Goal: Information Seeking & Learning: Check status

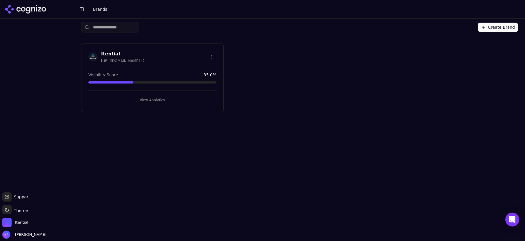
click at [119, 72] on div "Visibility Score 35.0 %" at bounding box center [152, 75] width 128 height 6
click at [151, 97] on button "View Analytics" at bounding box center [152, 99] width 128 height 9
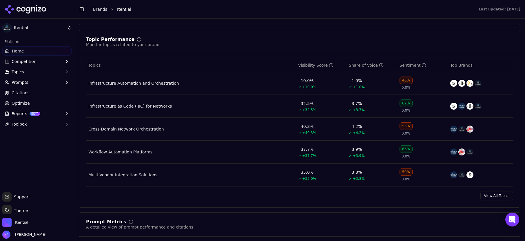
scroll to position [234, 0]
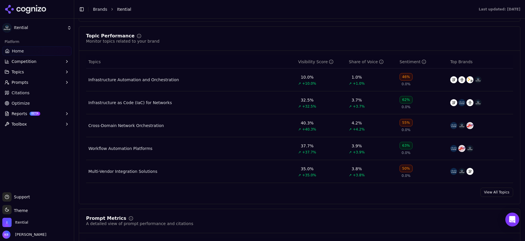
click at [497, 193] on link "View All Topics" at bounding box center [496, 191] width 33 height 9
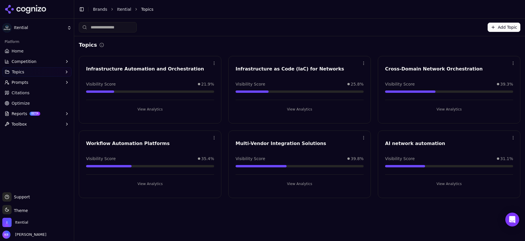
click at [125, 9] on link "Itential" at bounding box center [124, 9] width 14 height 6
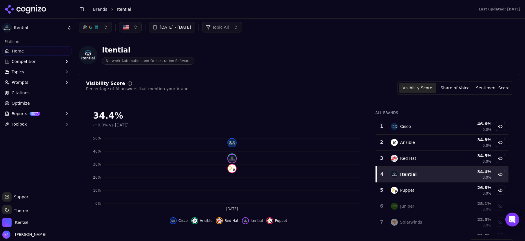
click at [194, 26] on button "[DATE] - [DATE]" at bounding box center [172, 27] width 46 height 10
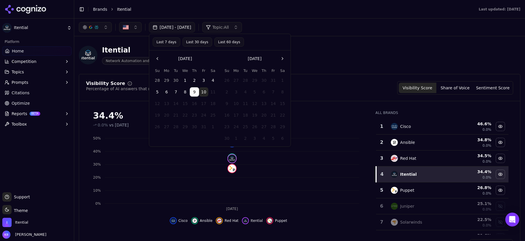
click at [201, 40] on button "Last 30 days" at bounding box center [198, 41] width 30 height 9
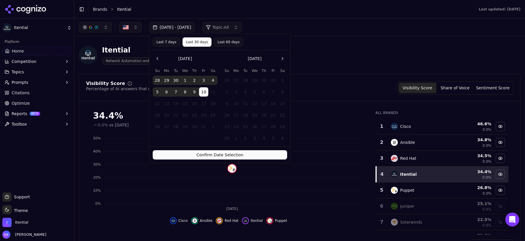
click at [273, 156] on button "Confirm Date Selection" at bounding box center [220, 154] width 134 height 9
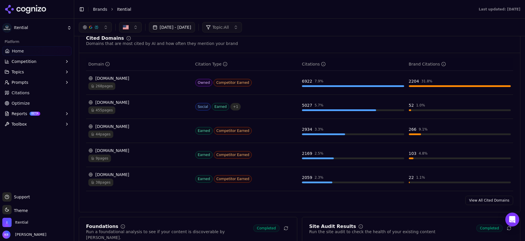
scroll to position [589, 0]
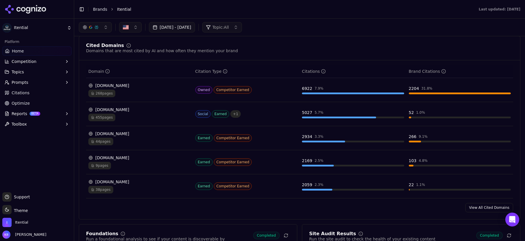
click at [97, 96] on span "268 pages" at bounding box center [101, 94] width 27 height 8
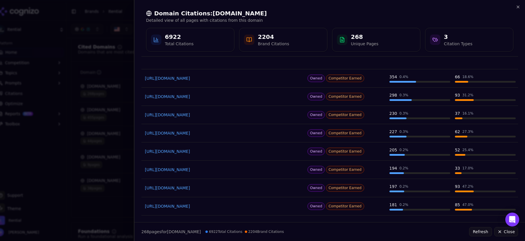
scroll to position [0, 0]
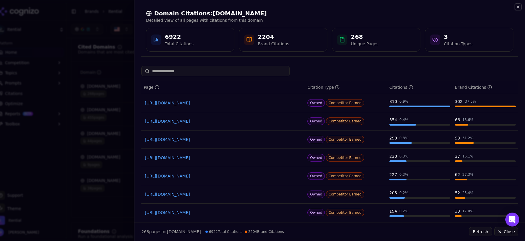
click at [518, 6] on icon "button" at bounding box center [518, 7] width 2 height 2
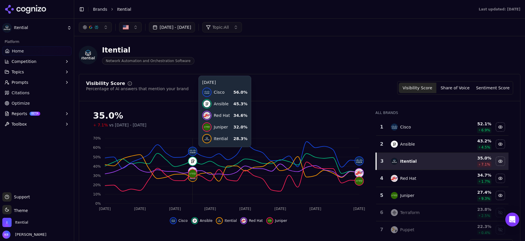
scroll to position [0, 0]
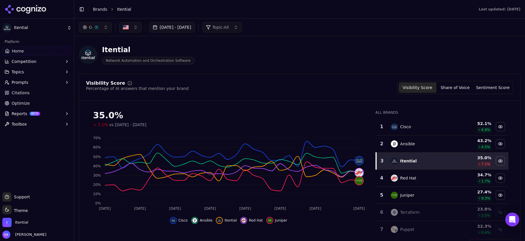
click at [186, 28] on button "[DATE] - [DATE]" at bounding box center [172, 27] width 46 height 10
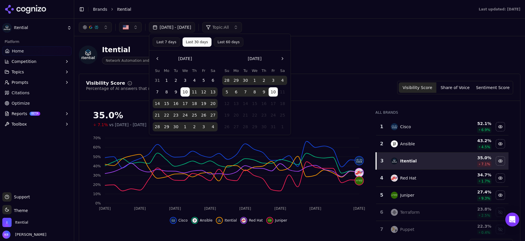
click at [160, 40] on button "Last 7 days" at bounding box center [167, 41] width 28 height 9
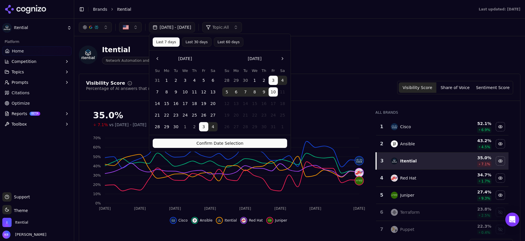
click at [242, 140] on button "Confirm Date Selection" at bounding box center [220, 142] width 134 height 9
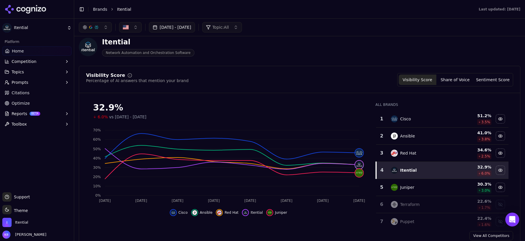
scroll to position [0, 0]
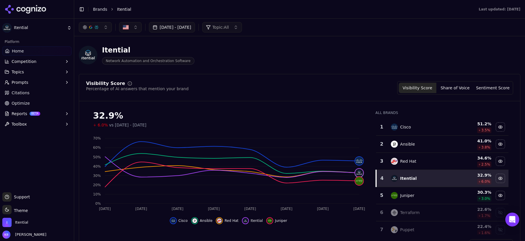
click at [179, 26] on button "[DATE] - [DATE]" at bounding box center [172, 27] width 46 height 10
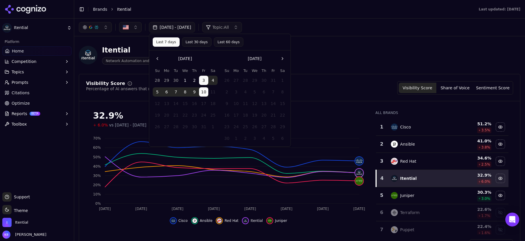
drag, startPoint x: 231, startPoint y: 42, endPoint x: 236, endPoint y: 41, distance: 4.5
click at [231, 42] on button "Last 60 days" at bounding box center [229, 41] width 30 height 9
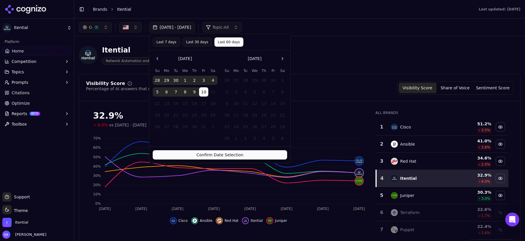
drag, startPoint x: 240, startPoint y: 152, endPoint x: 249, endPoint y: 145, distance: 11.4
click at [240, 152] on button "Confirm Date Selection" at bounding box center [220, 154] width 134 height 9
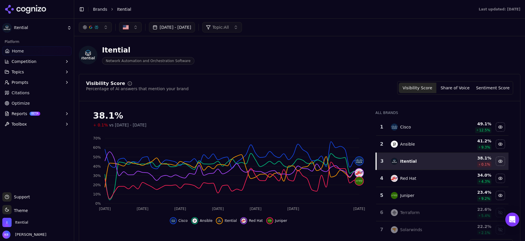
click at [463, 86] on button "Share of Voice" at bounding box center [455, 88] width 38 height 10
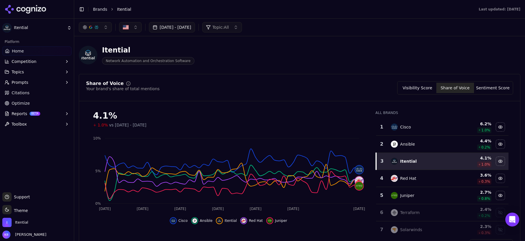
click at [490, 87] on button "Sentiment Score" at bounding box center [493, 88] width 38 height 10
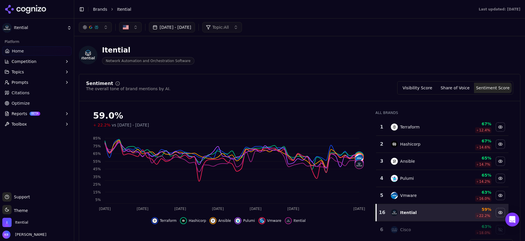
click at [416, 87] on button "Visibility Score" at bounding box center [418, 88] width 38 height 10
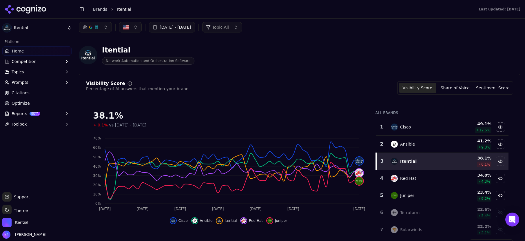
click at [169, 27] on button "[DATE] - [DATE]" at bounding box center [172, 27] width 46 height 10
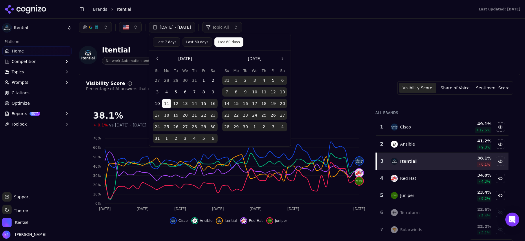
click at [158, 56] on button "Go to the Previous Month" at bounding box center [157, 58] width 9 height 9
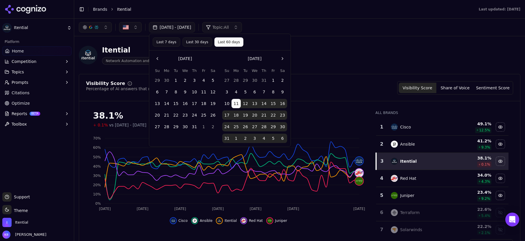
click at [158, 56] on button "Go to the Previous Month" at bounding box center [157, 58] width 9 height 9
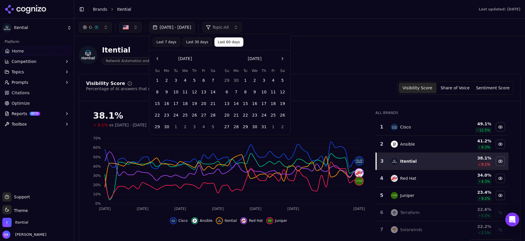
click at [158, 56] on button "Go to the Previous Month" at bounding box center [157, 58] width 9 height 9
click at [173, 79] on button "1" at bounding box center [175, 80] width 9 height 9
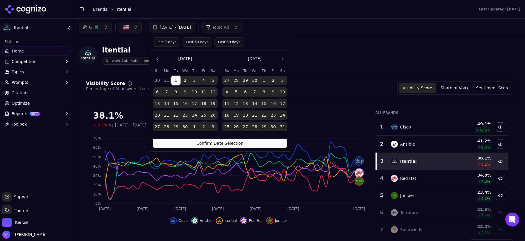
click at [280, 56] on button "Go to the Next Month" at bounding box center [282, 58] width 9 height 9
click at [282, 56] on button "Go to the Next Month" at bounding box center [282, 58] width 9 height 9
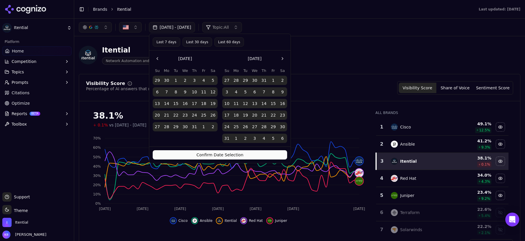
click at [282, 56] on button "Go to the Next Month" at bounding box center [282, 58] width 9 height 9
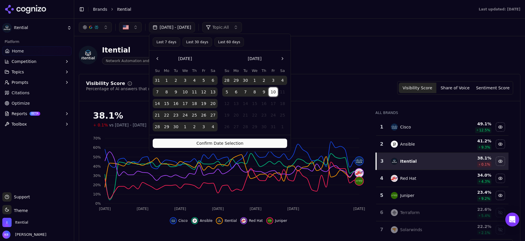
click at [273, 92] on button "10" at bounding box center [273, 91] width 9 height 9
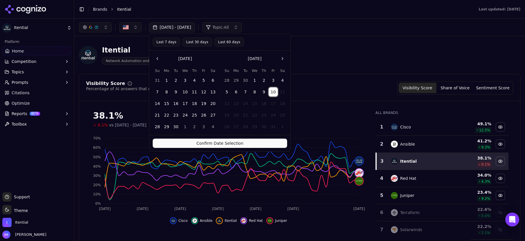
click at [273, 92] on button "10" at bounding box center [273, 91] width 9 height 9
click at [273, 87] on tbody "28 29 30 1 2 3 4 5 6 7 8 9 10 11 12 13 14 15 16 17 18 19 20 21 22 23 24 25 26 2…" at bounding box center [254, 102] width 65 height 58
click at [272, 91] on button "10" at bounding box center [273, 91] width 9 height 9
click at [240, 143] on button "Confirm Date Selection" at bounding box center [220, 142] width 134 height 9
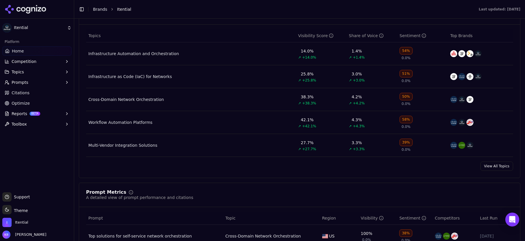
scroll to position [259, 0]
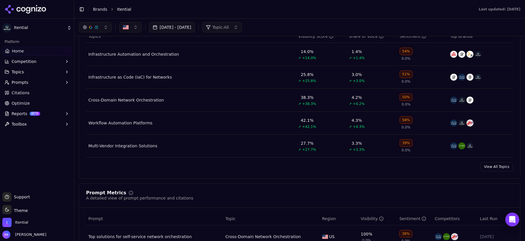
click at [500, 169] on link "View All Topics" at bounding box center [496, 166] width 33 height 9
